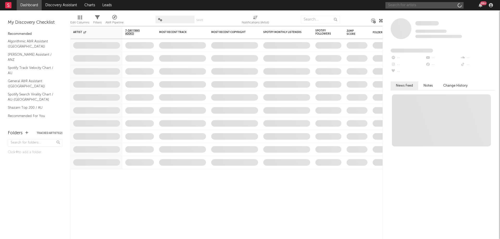
click at [424, 6] on input "text" at bounding box center [424, 5] width 78 height 7
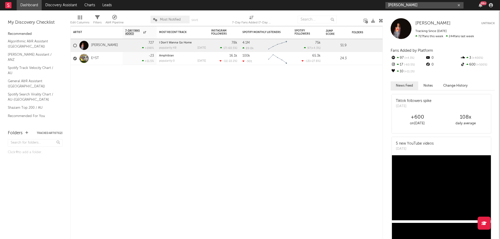
type input "[PERSON_NAME]"
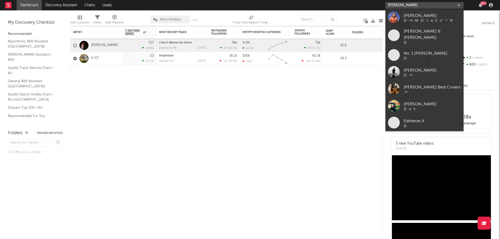
click at [418, 4] on input "[PERSON_NAME]" at bounding box center [424, 5] width 78 height 7
click at [419, 17] on div "[PERSON_NAME]" at bounding box center [431, 15] width 57 height 6
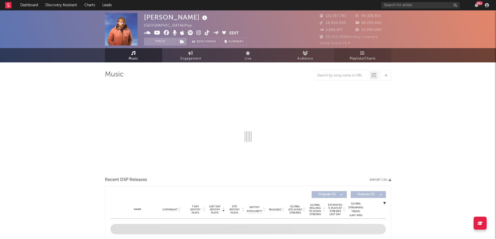
click at [361, 53] on icon at bounding box center [362, 53] width 4 height 4
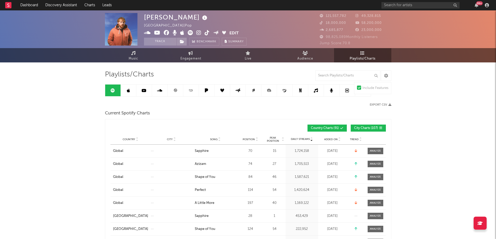
click at [368, 128] on span "City Charts ( 107 )" at bounding box center [366, 128] width 24 height 3
click at [251, 138] on span "Position" at bounding box center [249, 139] width 12 height 3
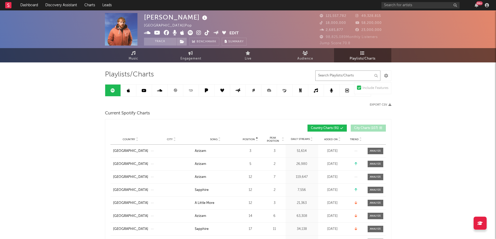
click at [337, 77] on input "text" at bounding box center [347, 76] width 65 height 10
click at [247, 135] on div "Country City Song Position Peak Position Estimated Daily Streams Playlist Follo…" at bounding box center [247, 139] width 275 height 10
click at [249, 140] on span "Position" at bounding box center [249, 139] width 12 height 3
click at [250, 140] on span "Position" at bounding box center [249, 139] width 12 height 3
drag, startPoint x: 343, startPoint y: 74, endPoint x: 202, endPoint y: 76, distance: 140.5
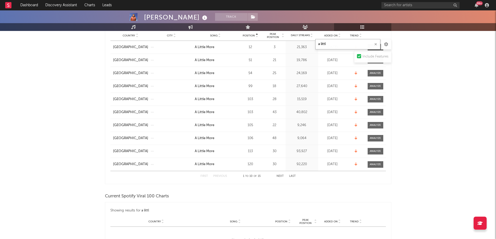
scroll to position [104, 0]
click at [279, 175] on button "Next" at bounding box center [279, 176] width 7 height 3
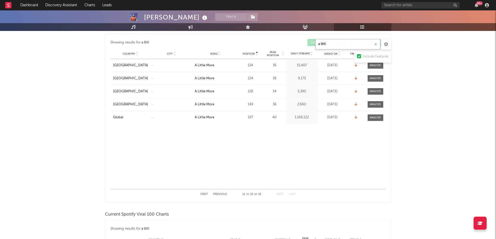
scroll to position [78, 0]
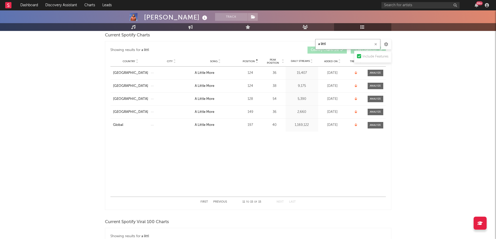
click at [222, 202] on button "Previous" at bounding box center [220, 202] width 14 height 3
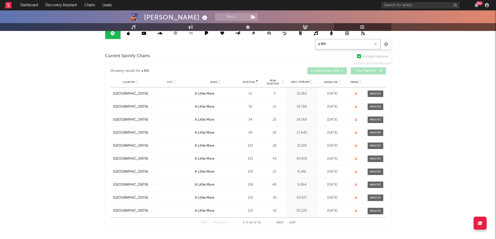
scroll to position [0, 0]
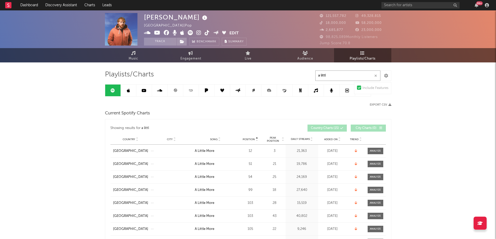
type input "a littl"
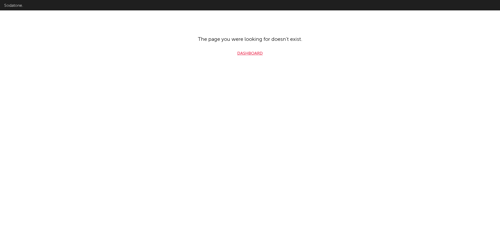
click at [247, 54] on link "Dashboard" at bounding box center [250, 53] width 26 height 6
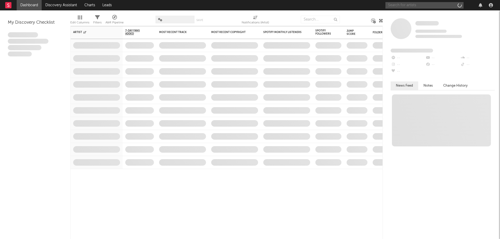
click at [419, 8] on input "text" at bounding box center [424, 5] width 78 height 7
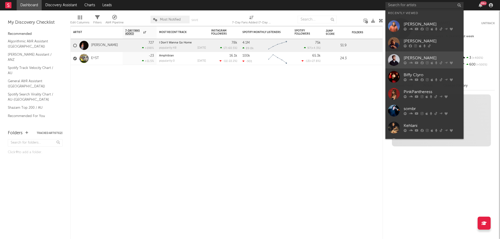
click at [421, 56] on div "[PERSON_NAME]" at bounding box center [431, 58] width 57 height 6
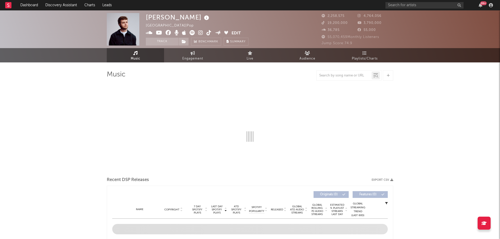
select select "6m"
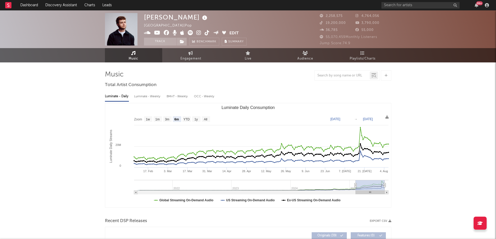
click at [342, 72] on div at bounding box center [342, 75] width 55 height 7
click at [366, 53] on link "Playlists/Charts" at bounding box center [362, 55] width 57 height 14
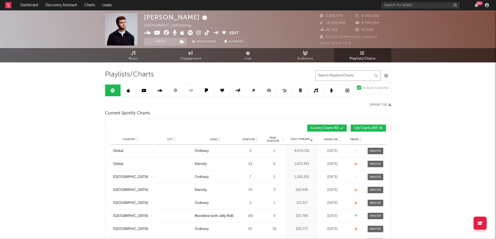
click at [355, 74] on input "text" at bounding box center [347, 76] width 65 height 10
click at [344, 77] on input "eternity" at bounding box center [347, 76] width 65 height 10
type input "eternity"
click at [362, 128] on span "City Charts ( 85 )" at bounding box center [366, 128] width 24 height 3
click at [248, 139] on span "Position" at bounding box center [249, 139] width 12 height 3
